Goal: Information Seeking & Learning: Check status

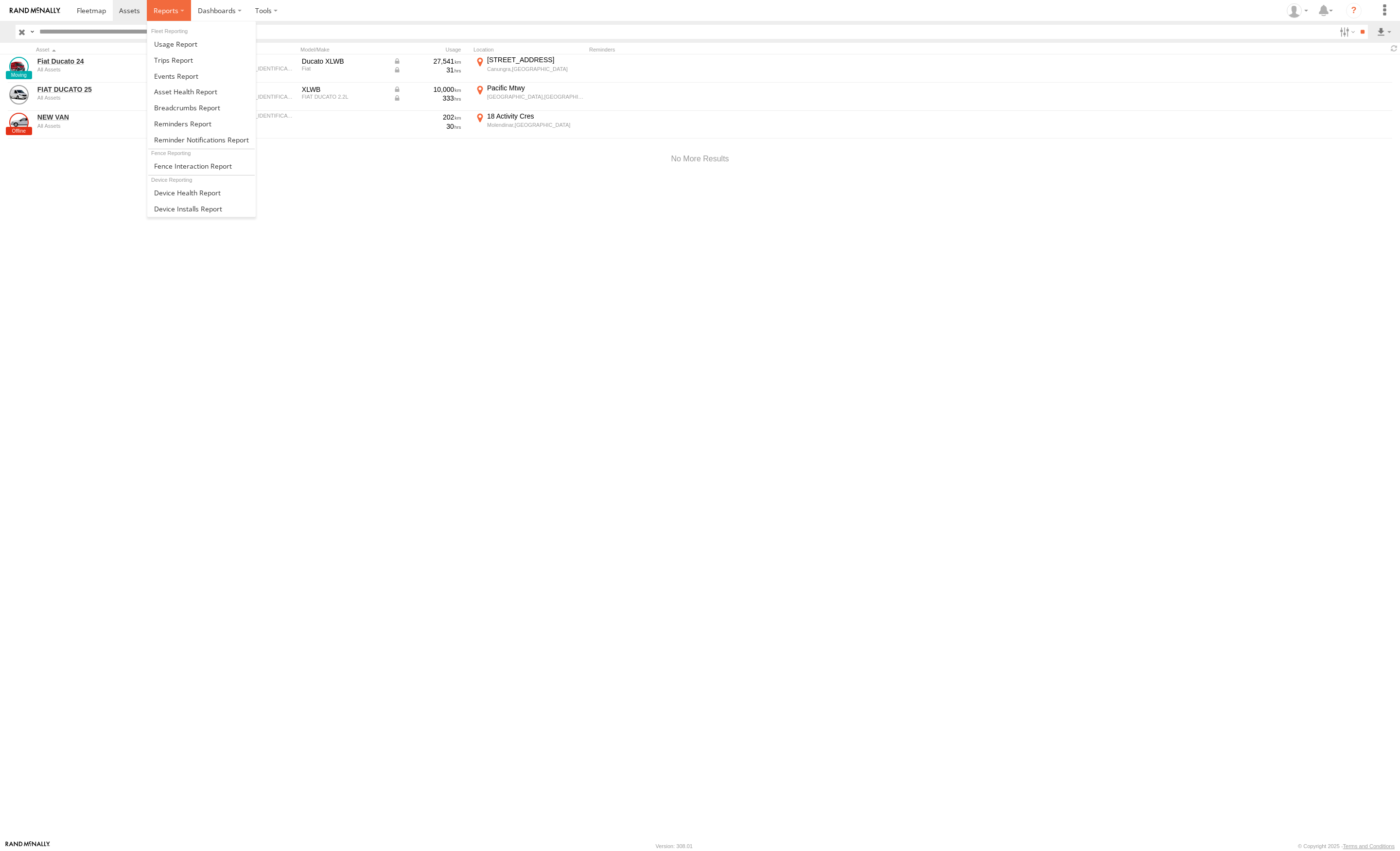
click at [178, 5] on label at bounding box center [168, 10] width 44 height 21
click at [0, 0] on span at bounding box center [0, 0] width 0 height 0
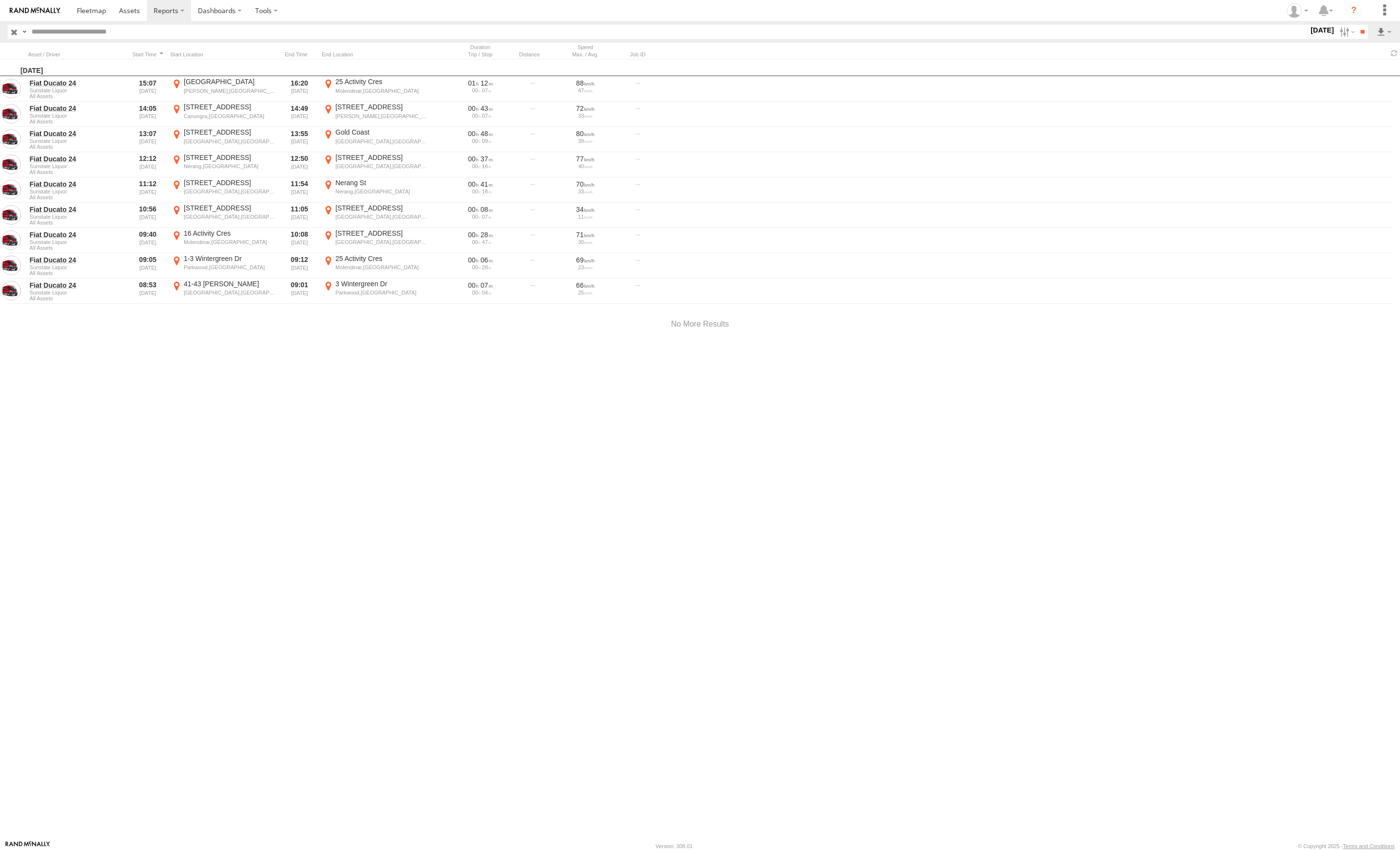
click at [1310, 26] on label "18 Sep 25" at bounding box center [1322, 30] width 27 height 11
click at [0, 0] on label at bounding box center [0, 0] width 0 height 0
click at [1359, 28] on input "**" at bounding box center [1362, 32] width 11 height 14
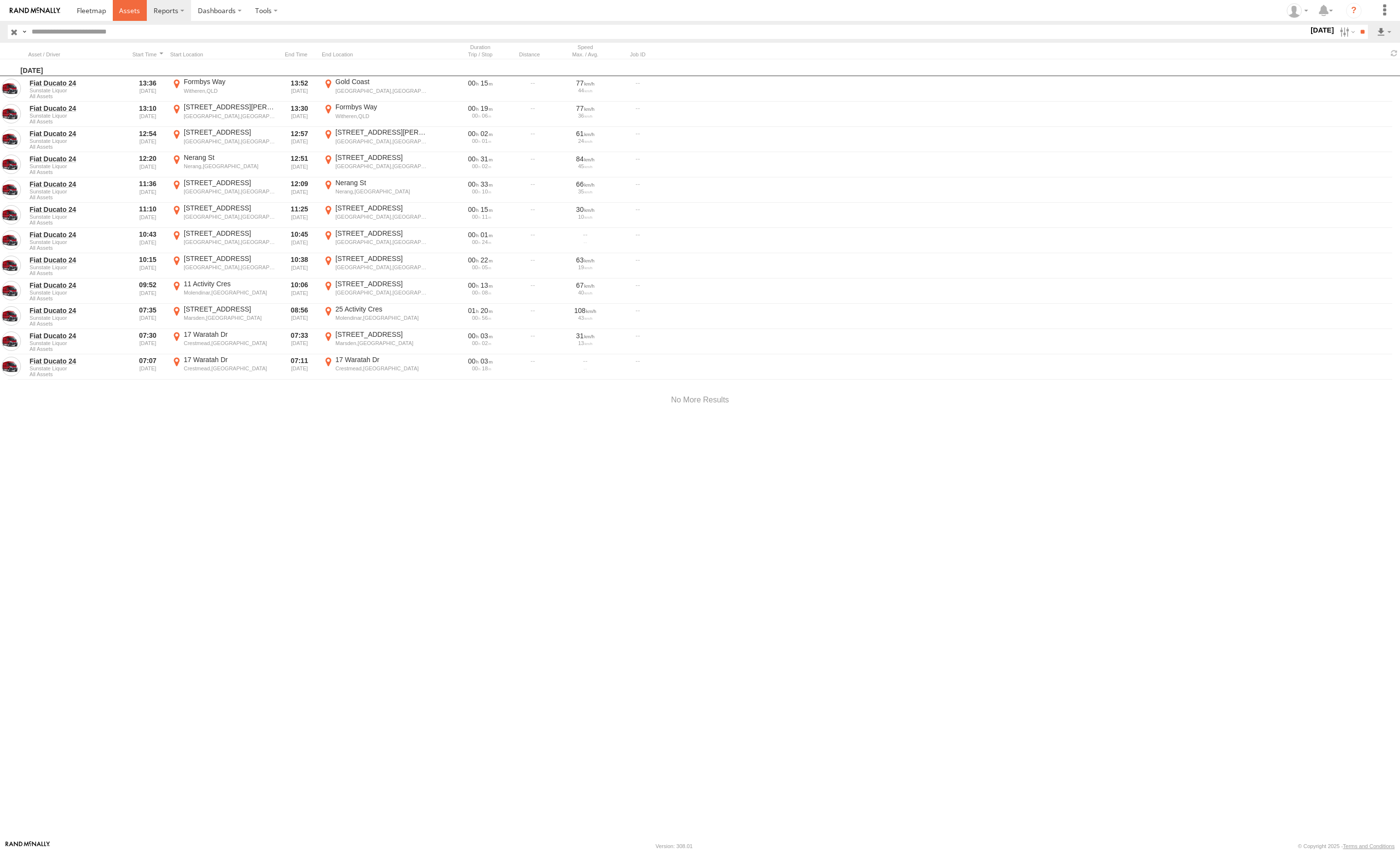
click at [131, 8] on span at bounding box center [129, 10] width 21 height 9
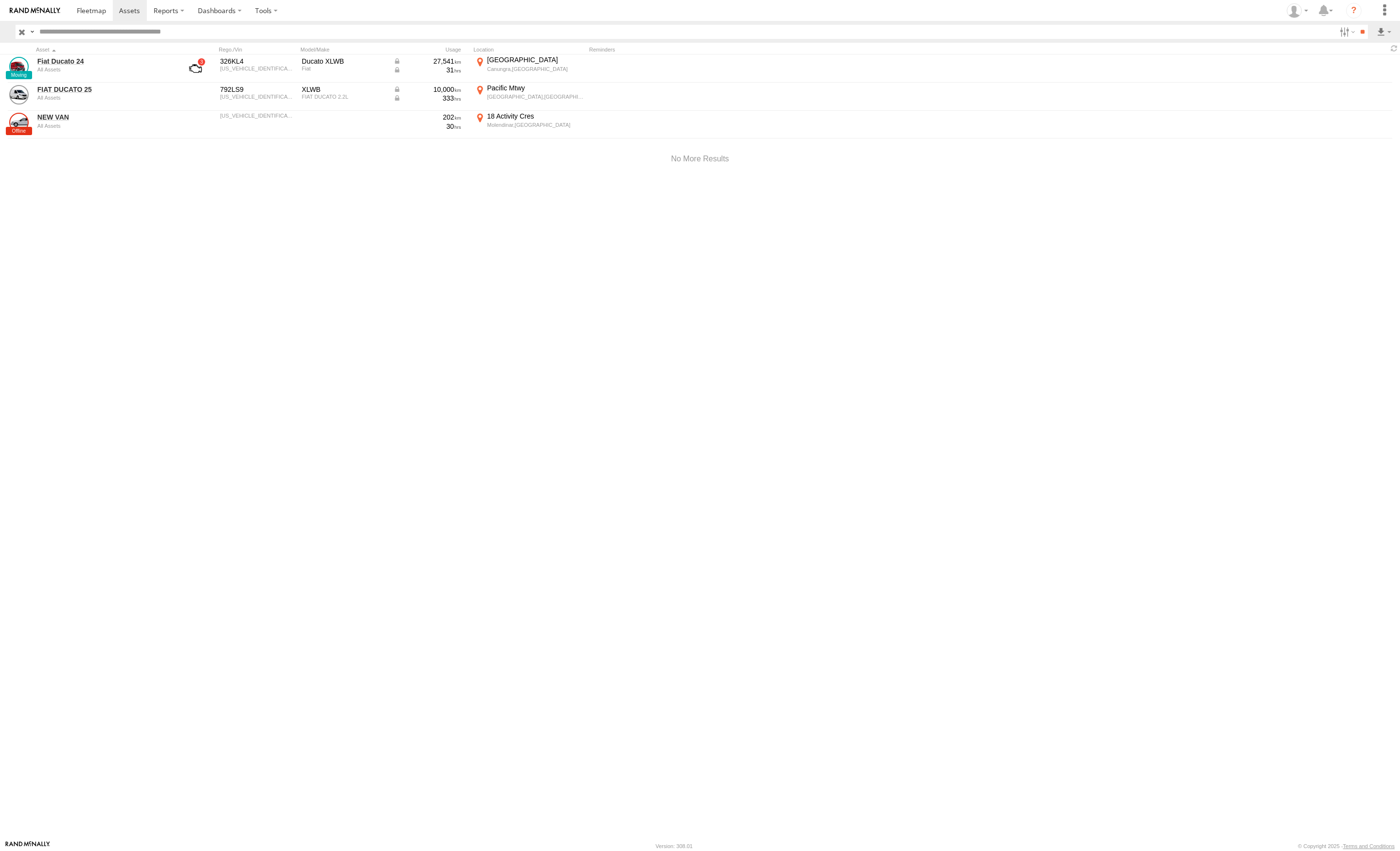
click at [482, 85] on label "Pacific Mtwy Eviron,NSW -28.31843 153.5168" at bounding box center [529, 97] width 112 height 26
click at [0, 0] on div "Location Details ×" at bounding box center [0, 0] width 0 height 0
click at [0, 0] on label "×" at bounding box center [0, 0] width 0 height 0
click at [184, 11] on label at bounding box center [168, 10] width 44 height 21
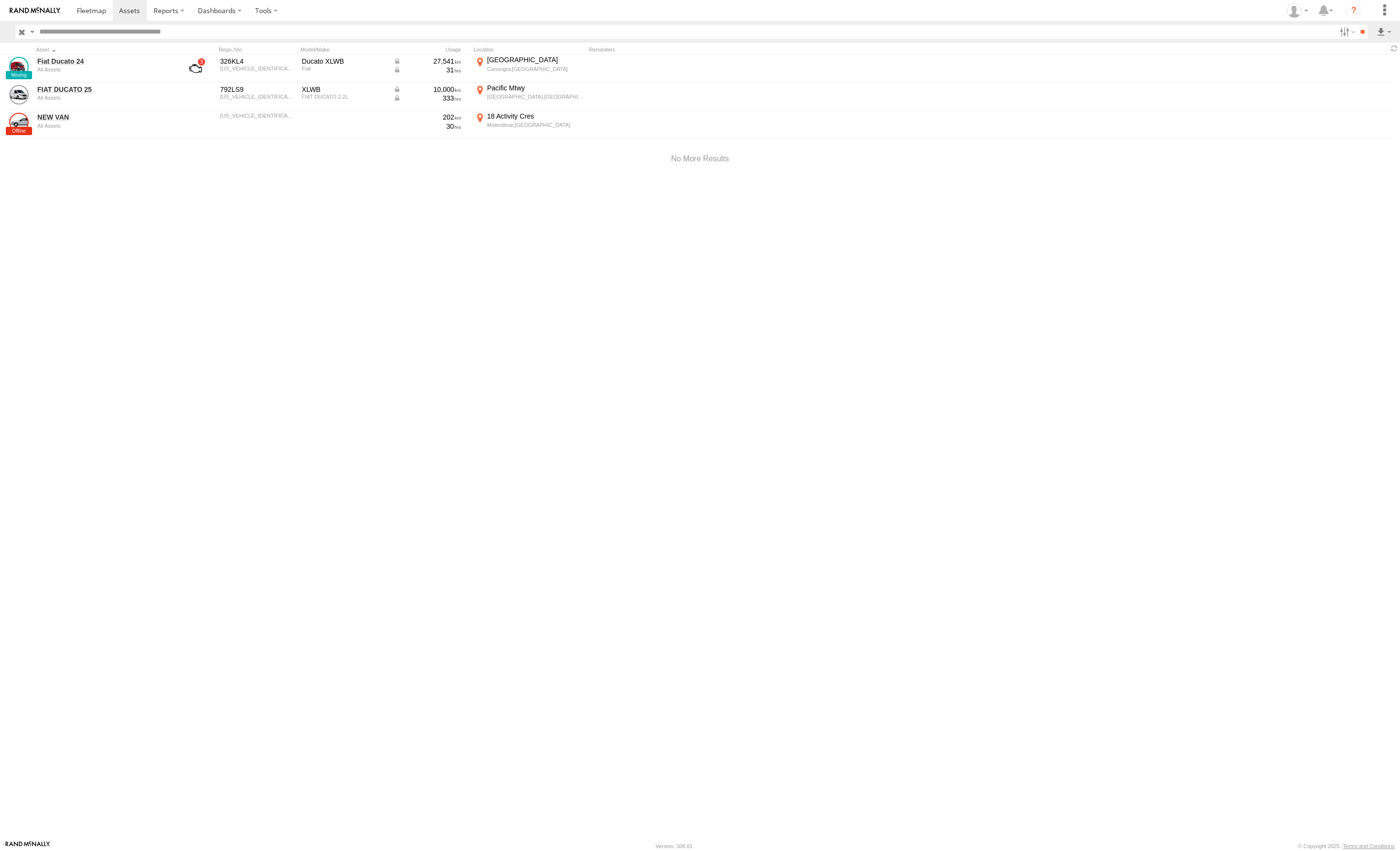
click at [0, 0] on span at bounding box center [0, 0] width 0 height 0
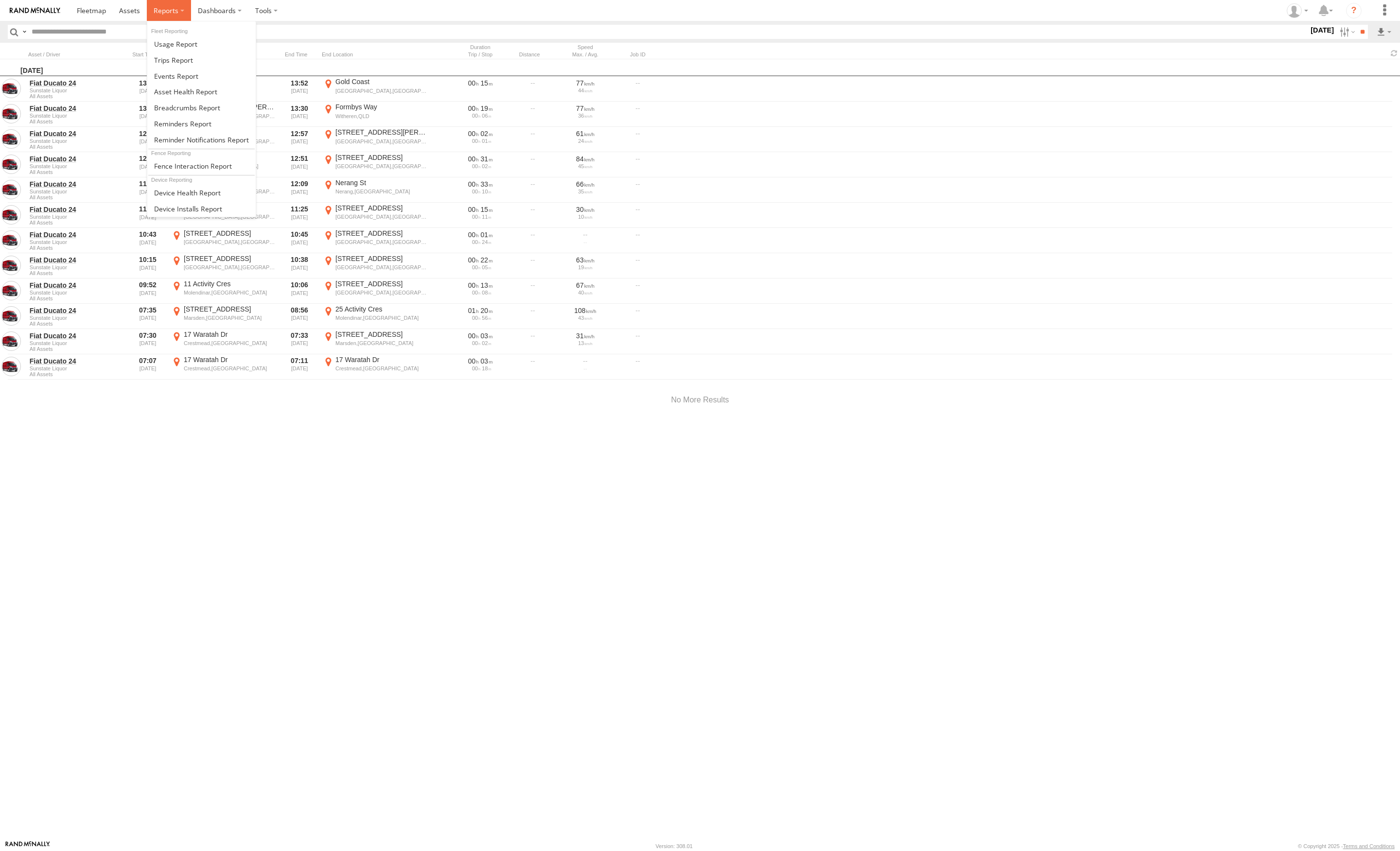
click at [180, 7] on label at bounding box center [168, 10] width 44 height 21
click at [178, 9] on label at bounding box center [168, 10] width 44 height 21
click at [0, 0] on span at bounding box center [0, 0] width 0 height 0
